Goal: Information Seeking & Learning: Learn about a topic

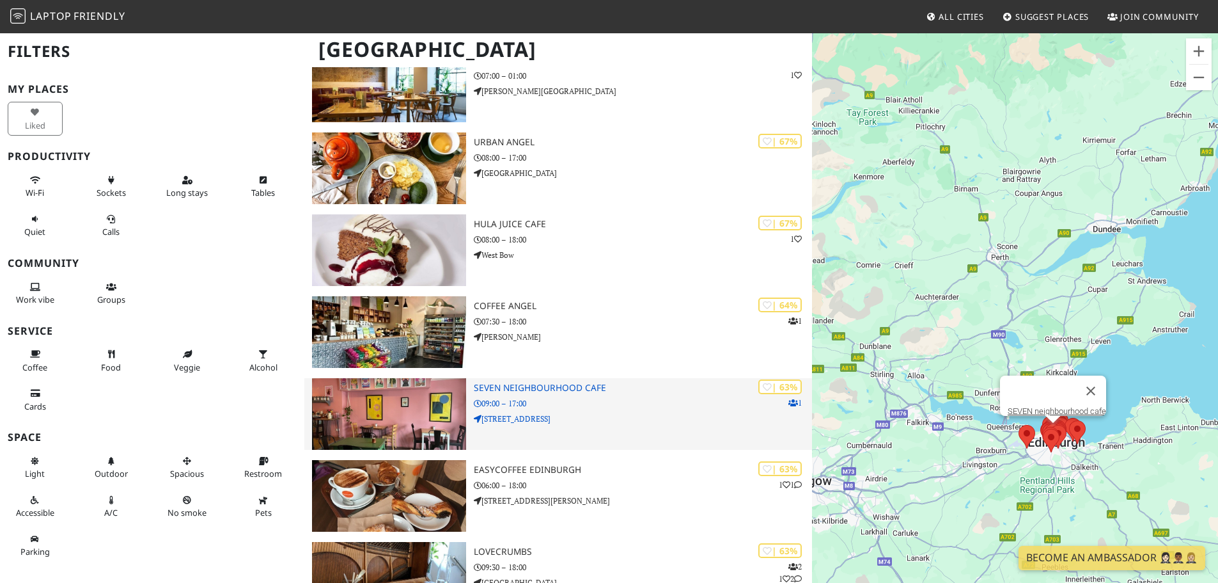
scroll to position [2046, 0]
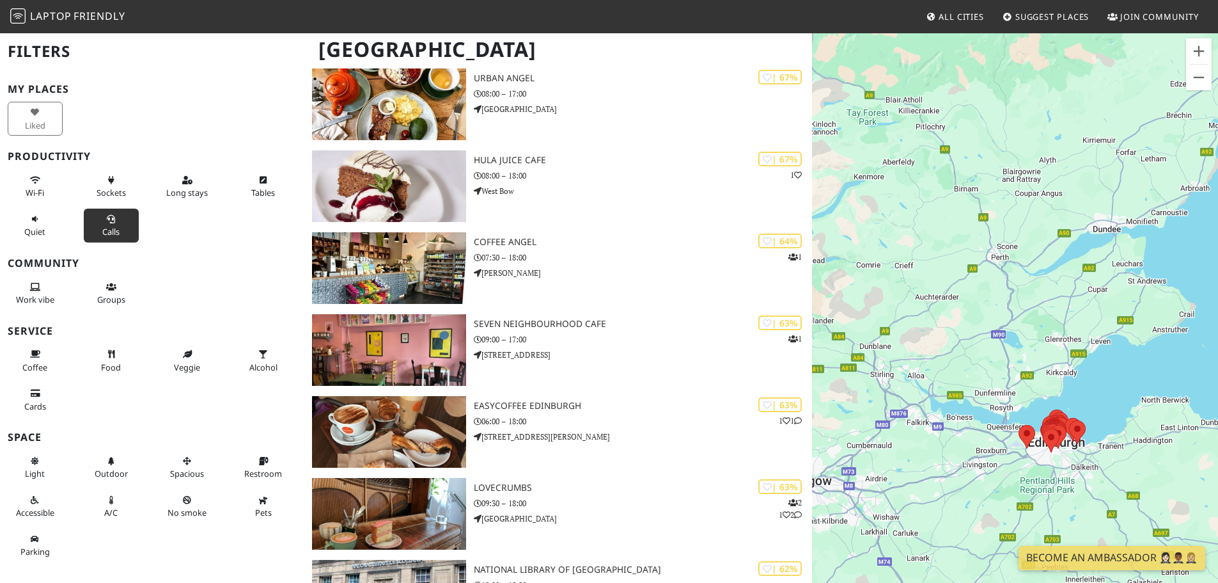
click at [113, 218] on button "Calls" at bounding box center [111, 225] width 55 height 34
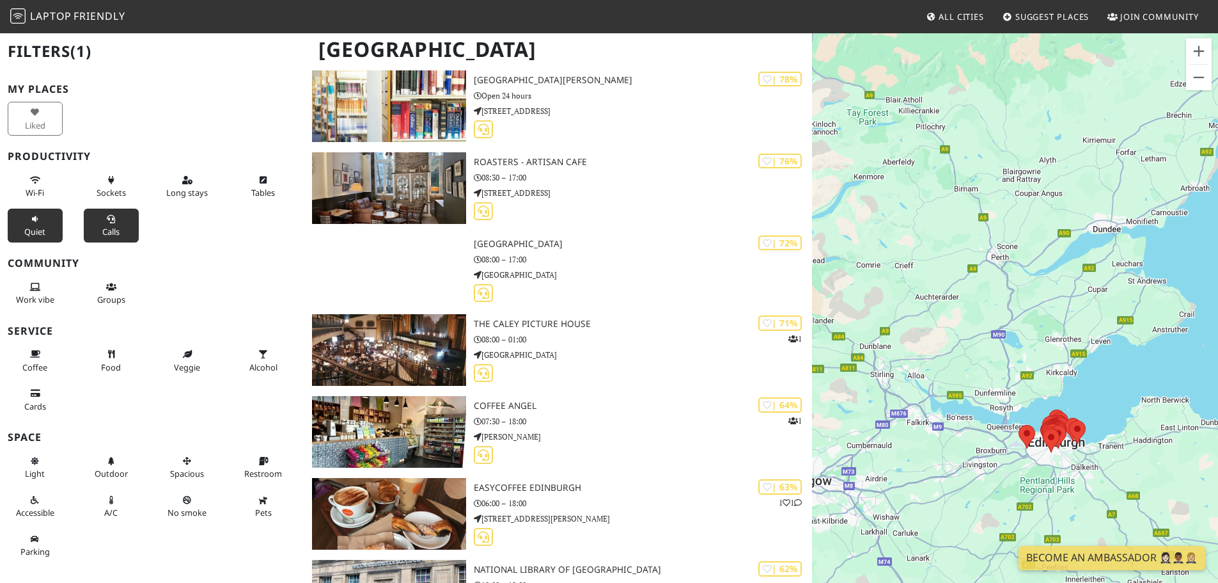
click at [40, 224] on button "Quiet" at bounding box center [35, 225] width 55 height 34
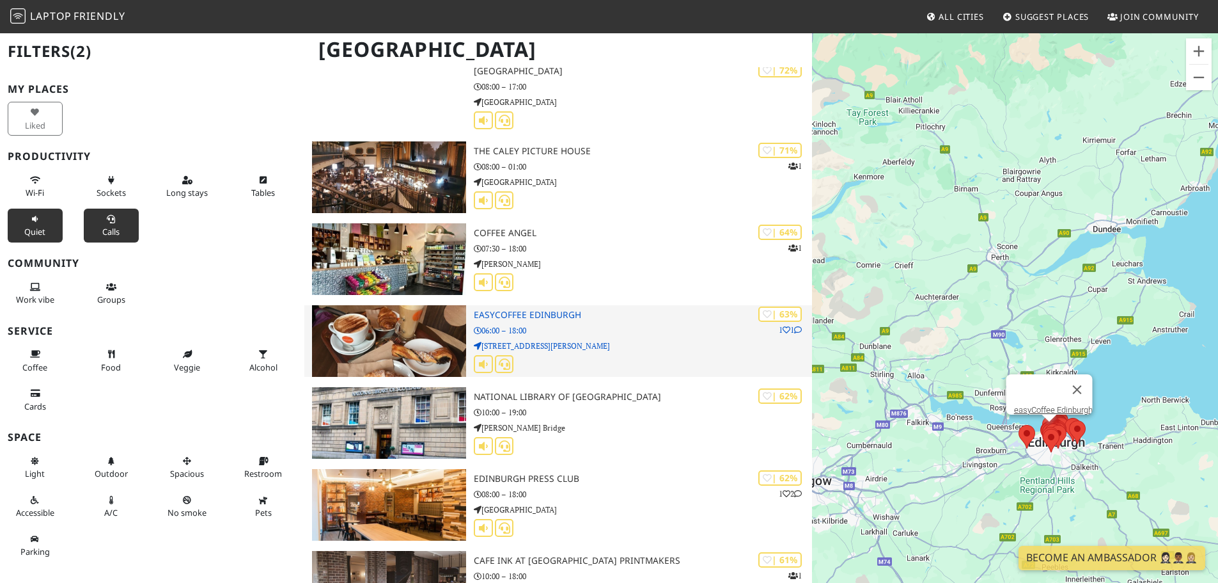
scroll to position [1767, 0]
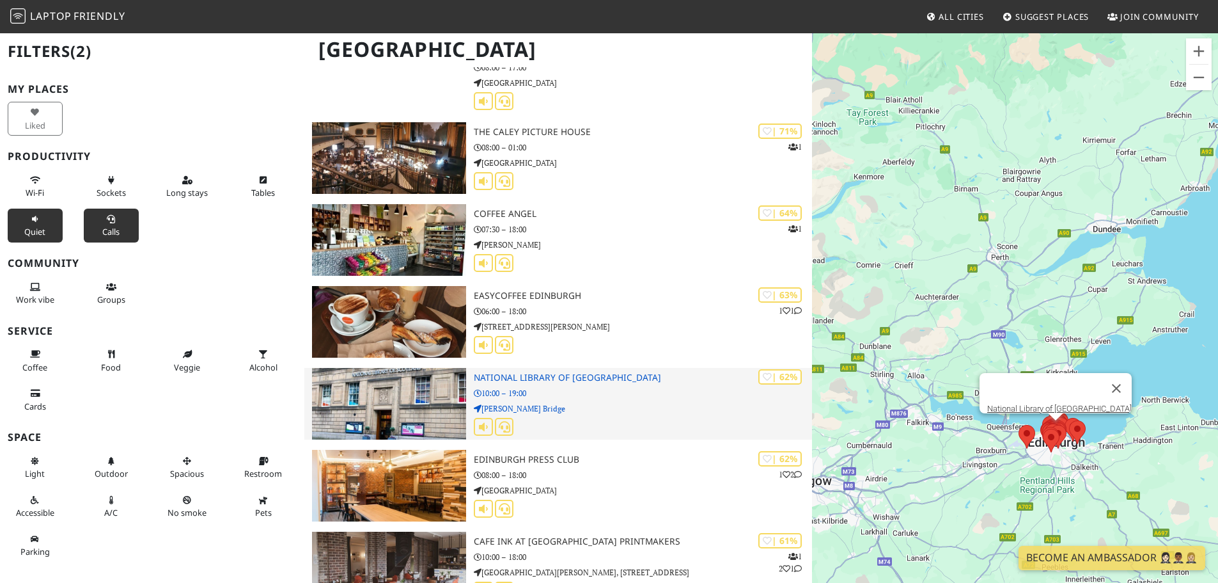
click at [519, 388] on p "10:00 – 19:00" at bounding box center [643, 393] width 338 height 12
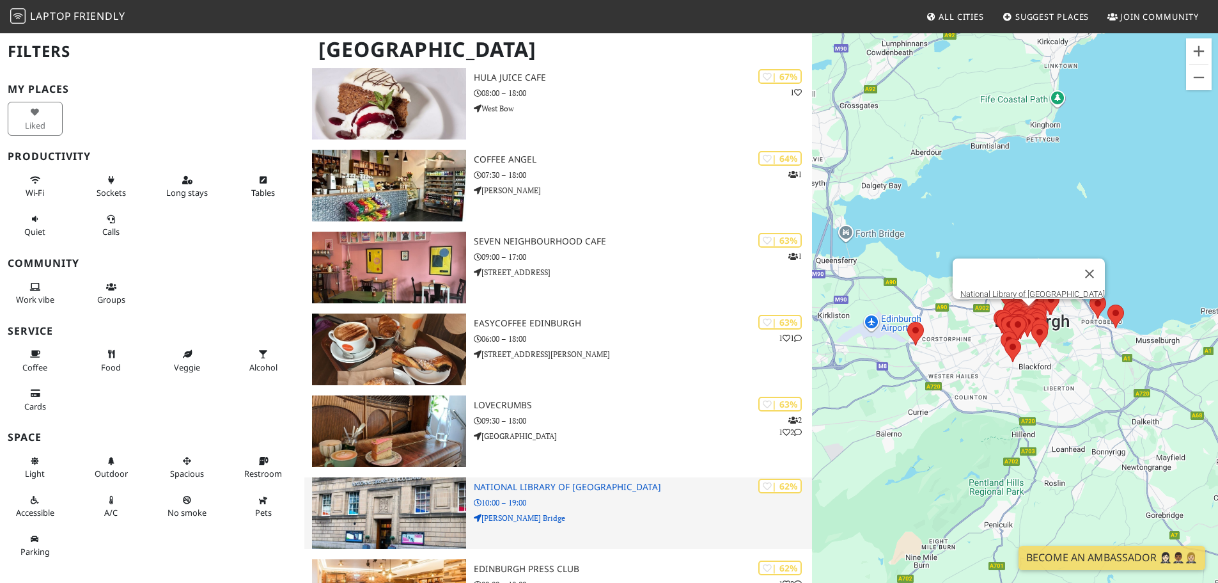
scroll to position [2151, 0]
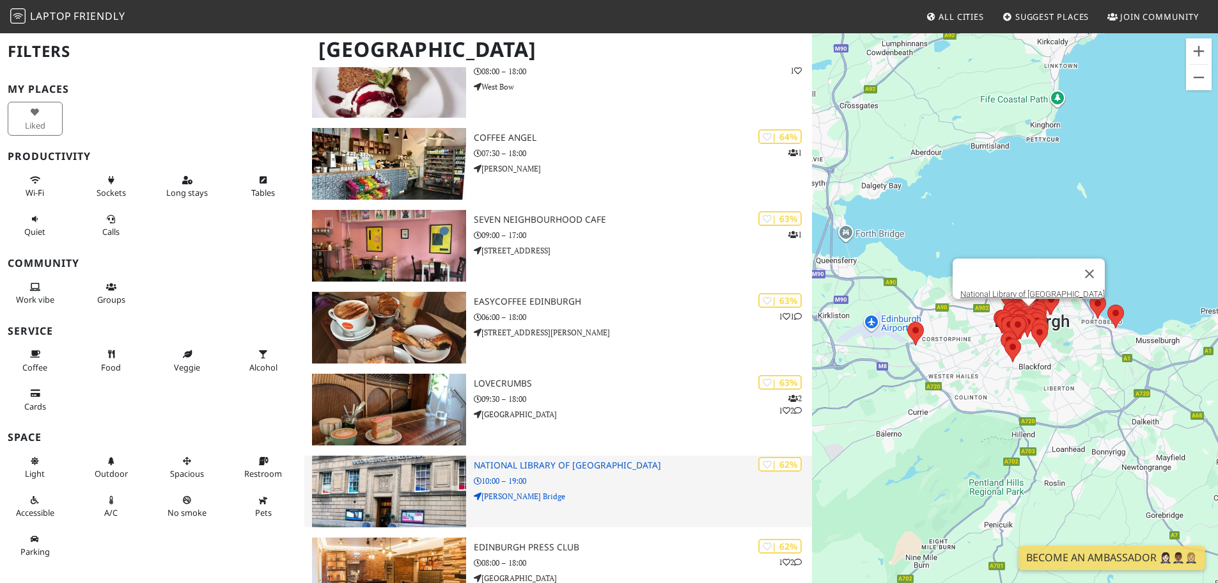
click at [537, 468] on h3 "National Library of Scotland" at bounding box center [643, 465] width 338 height 11
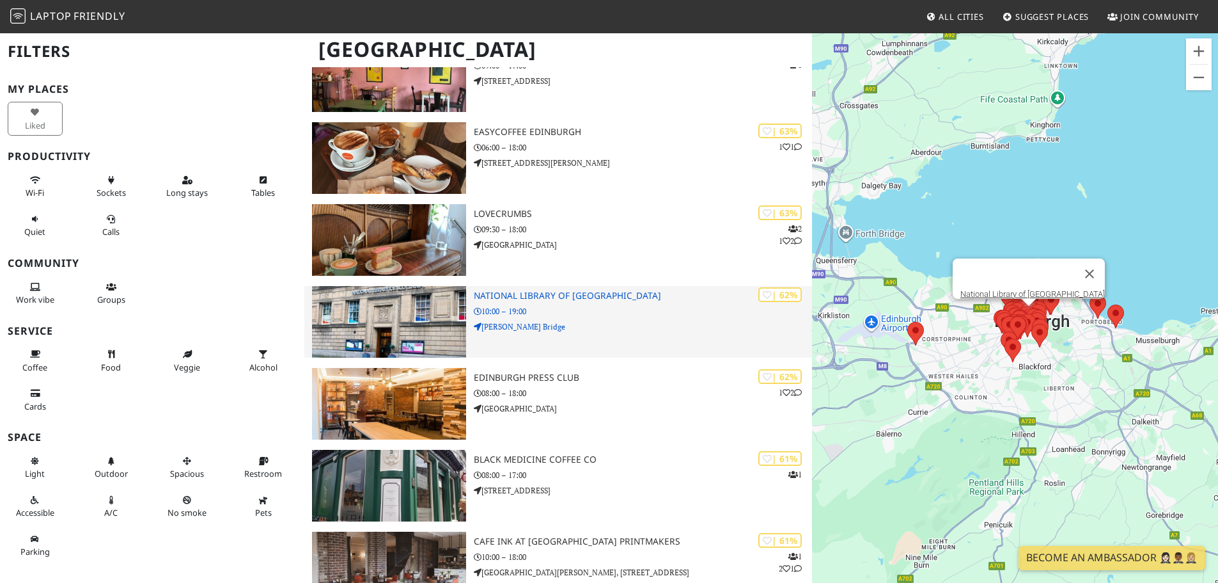
scroll to position [2343, 0]
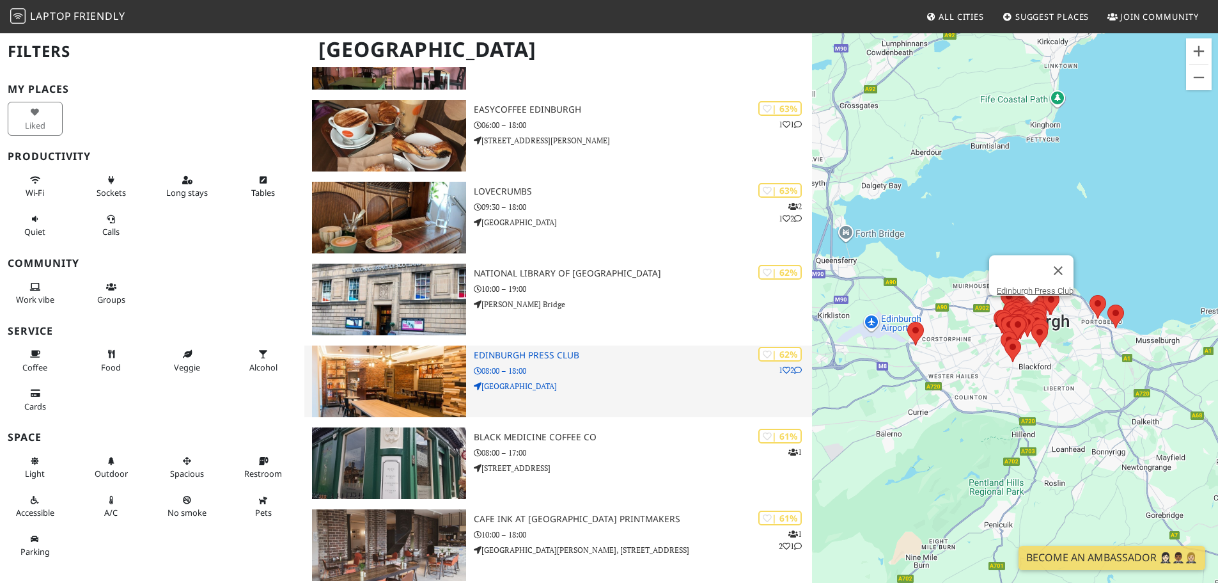
click at [521, 354] on h3 "Edinburgh Press Club" at bounding box center [643, 355] width 338 height 11
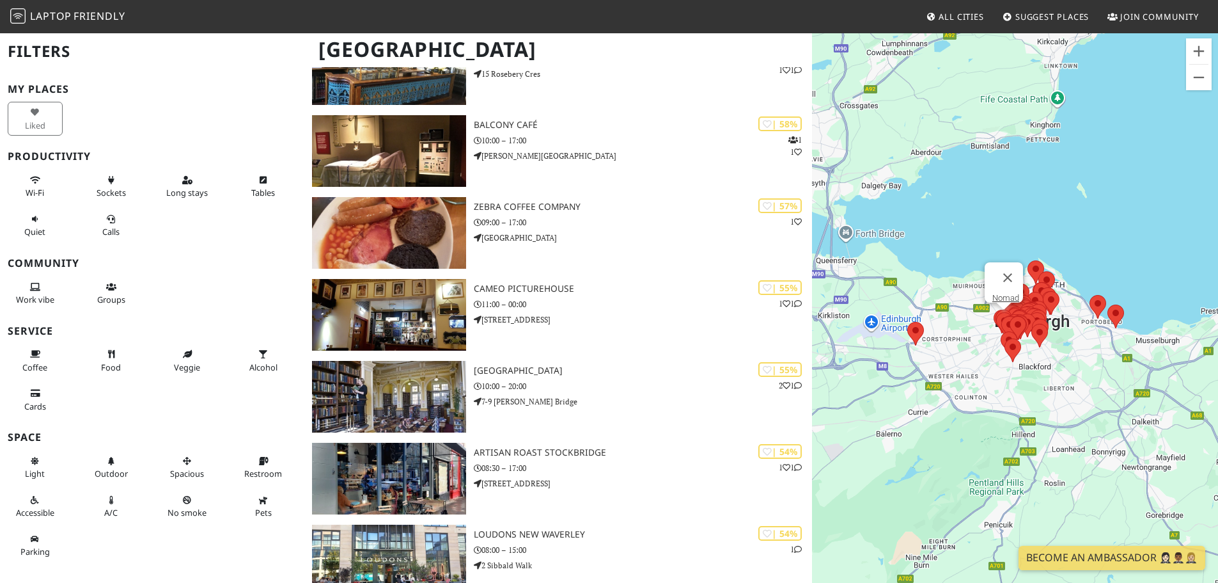
scroll to position [3046, 0]
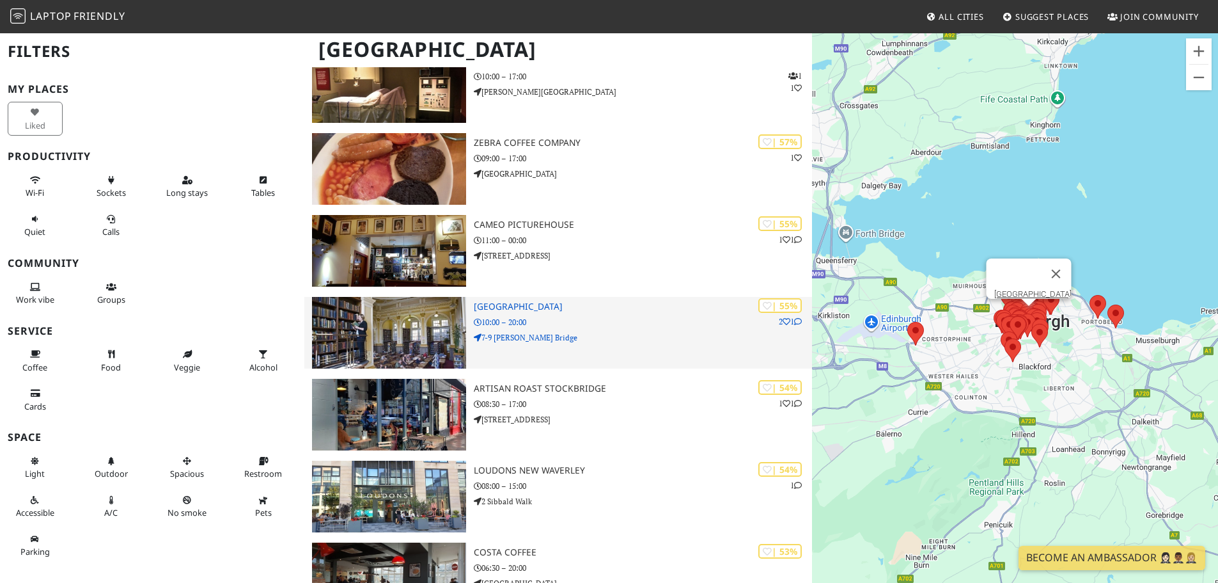
click at [500, 306] on h3 "[GEOGRAPHIC_DATA]" at bounding box center [643, 306] width 338 height 11
